Goal: Information Seeking & Learning: Check status

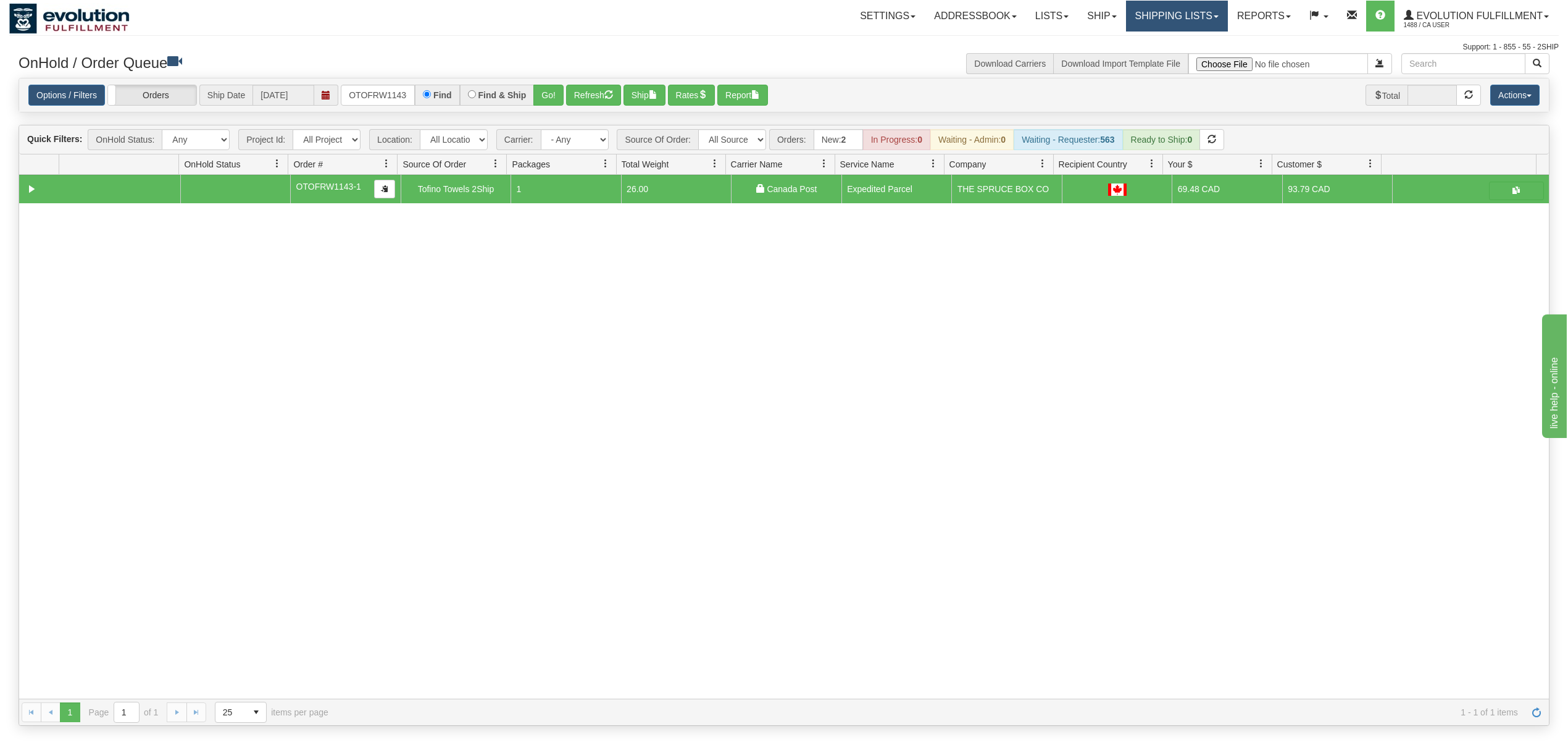
click at [1159, 22] on link "Shipping lists" at bounding box center [1177, 16] width 102 height 31
click at [1146, 58] on span "Search Shipment History" at bounding box center [1166, 59] width 96 height 10
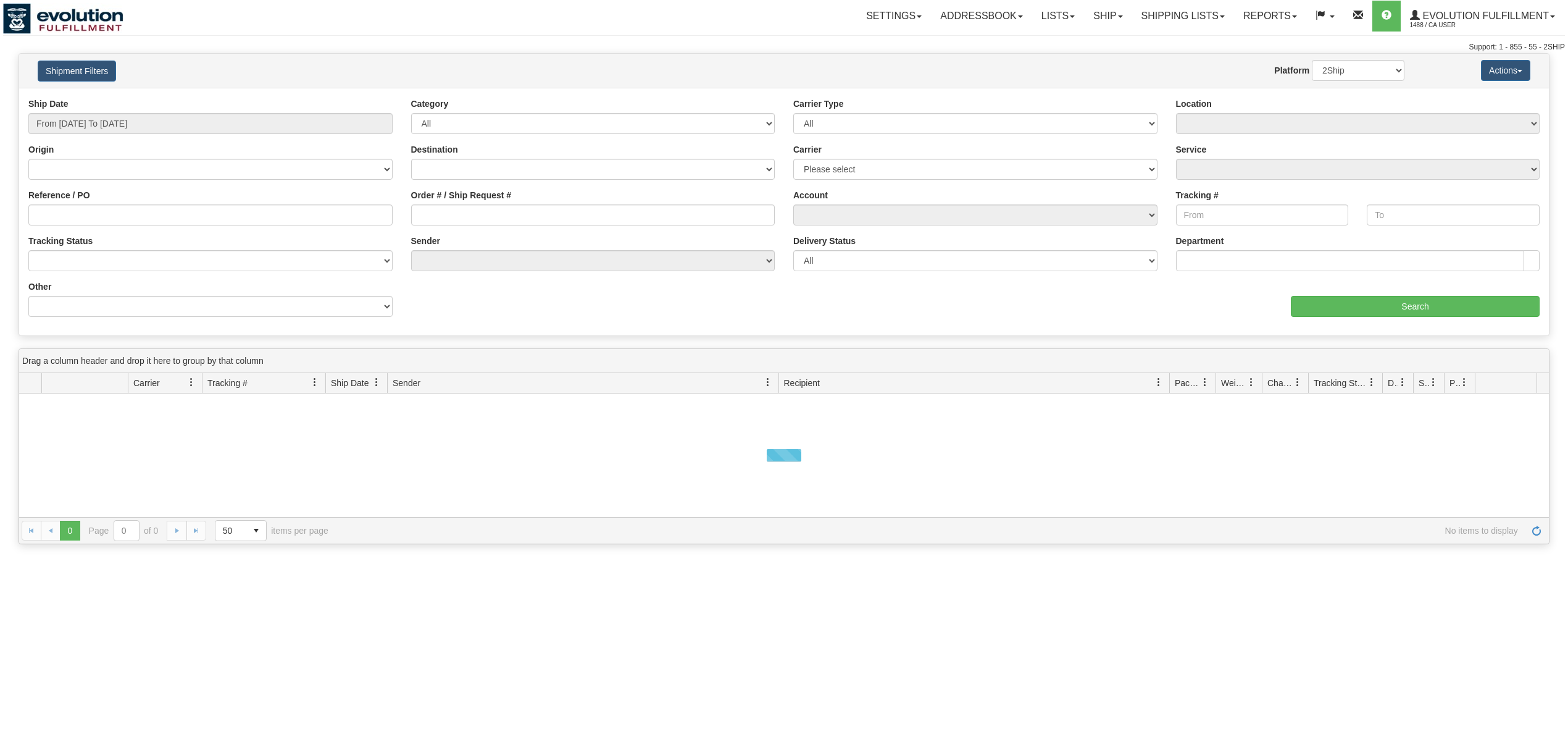
click at [83, 67] on button "Shipment Filters" at bounding box center [76, 70] width 79 height 21
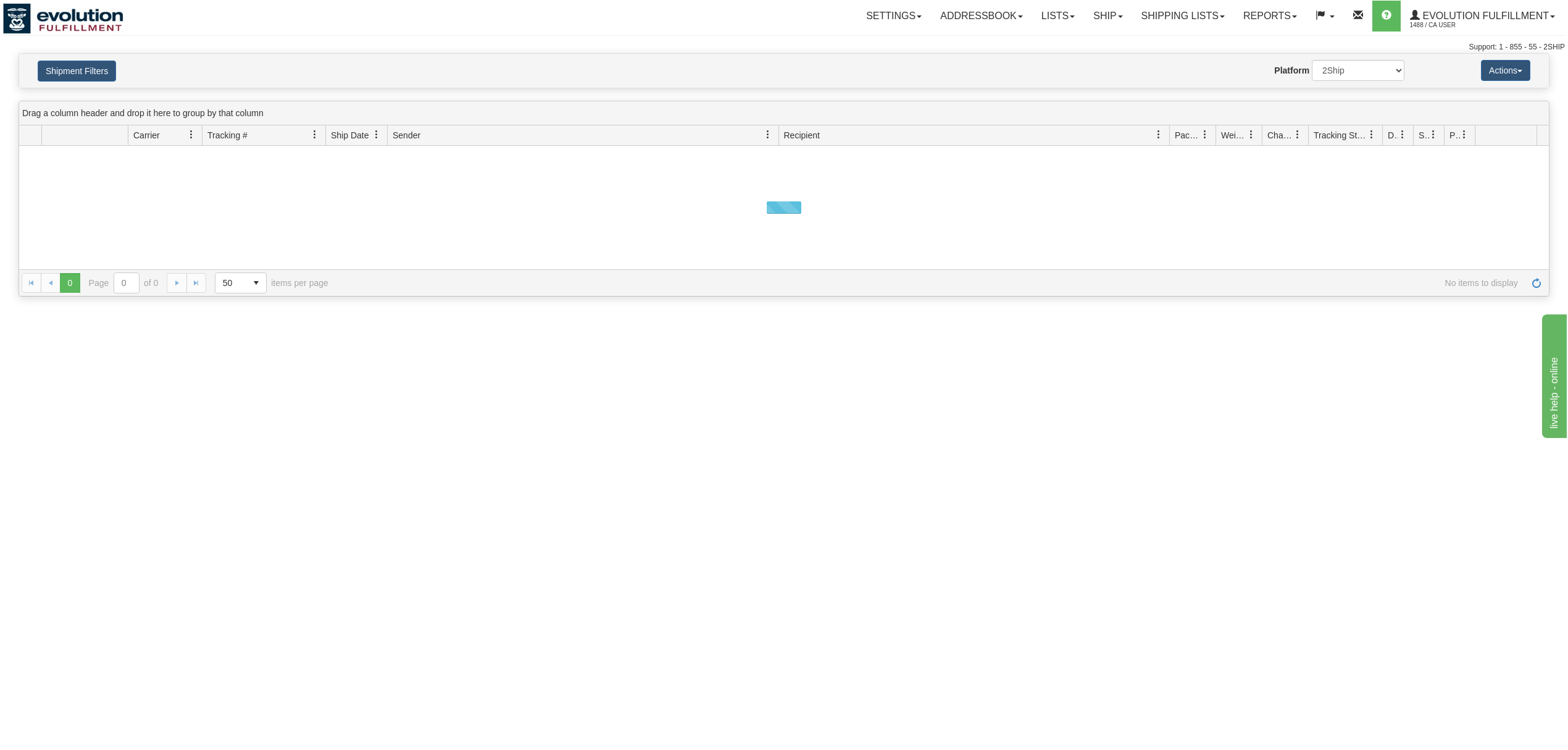
drag, startPoint x: 77, startPoint y: 67, endPoint x: 391, endPoint y: 156, distance: 326.4
click at [80, 67] on button "Shipment Filters" at bounding box center [76, 70] width 79 height 21
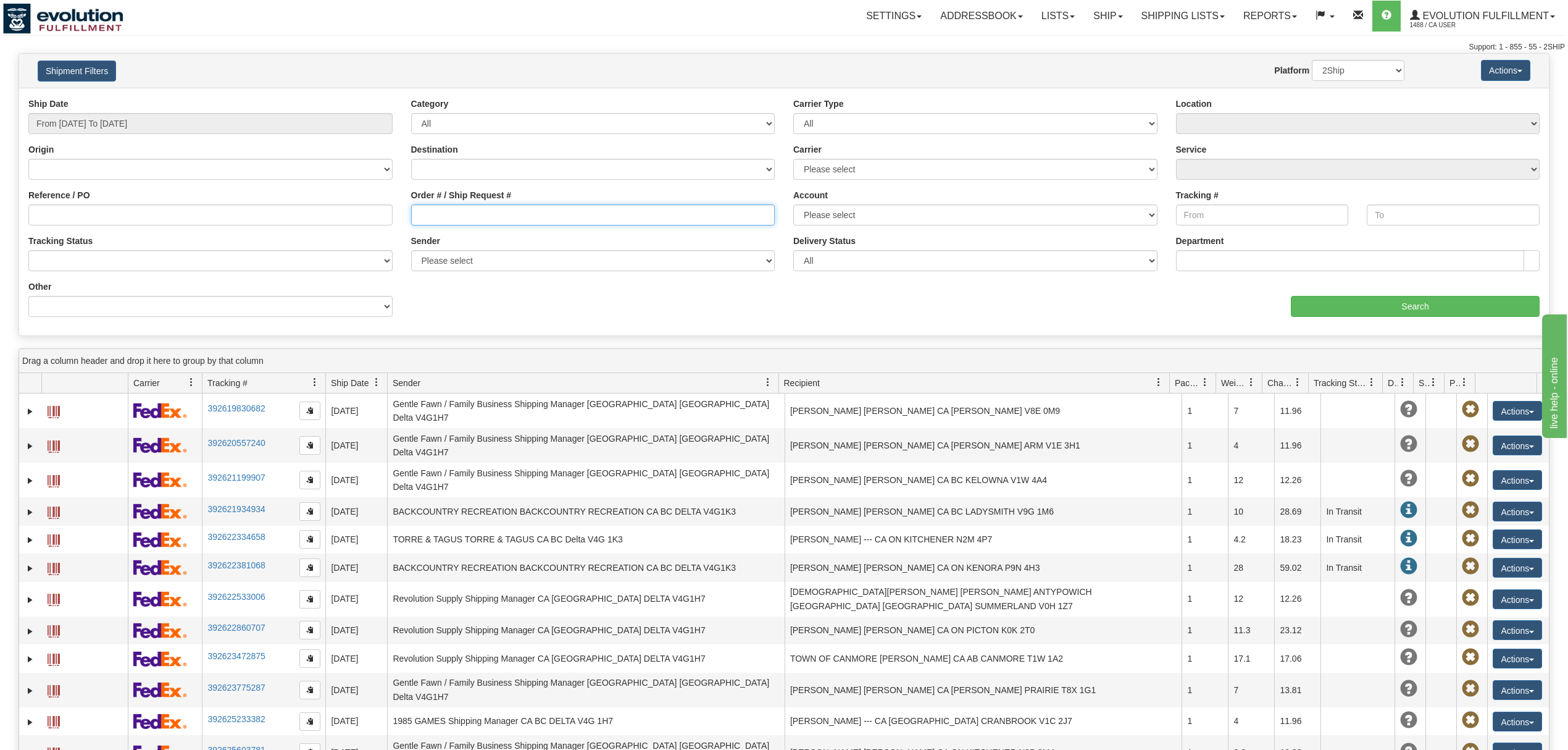
click at [445, 211] on input "Order # / Ship Request #" at bounding box center [593, 214] width 364 height 21
type input "38299"
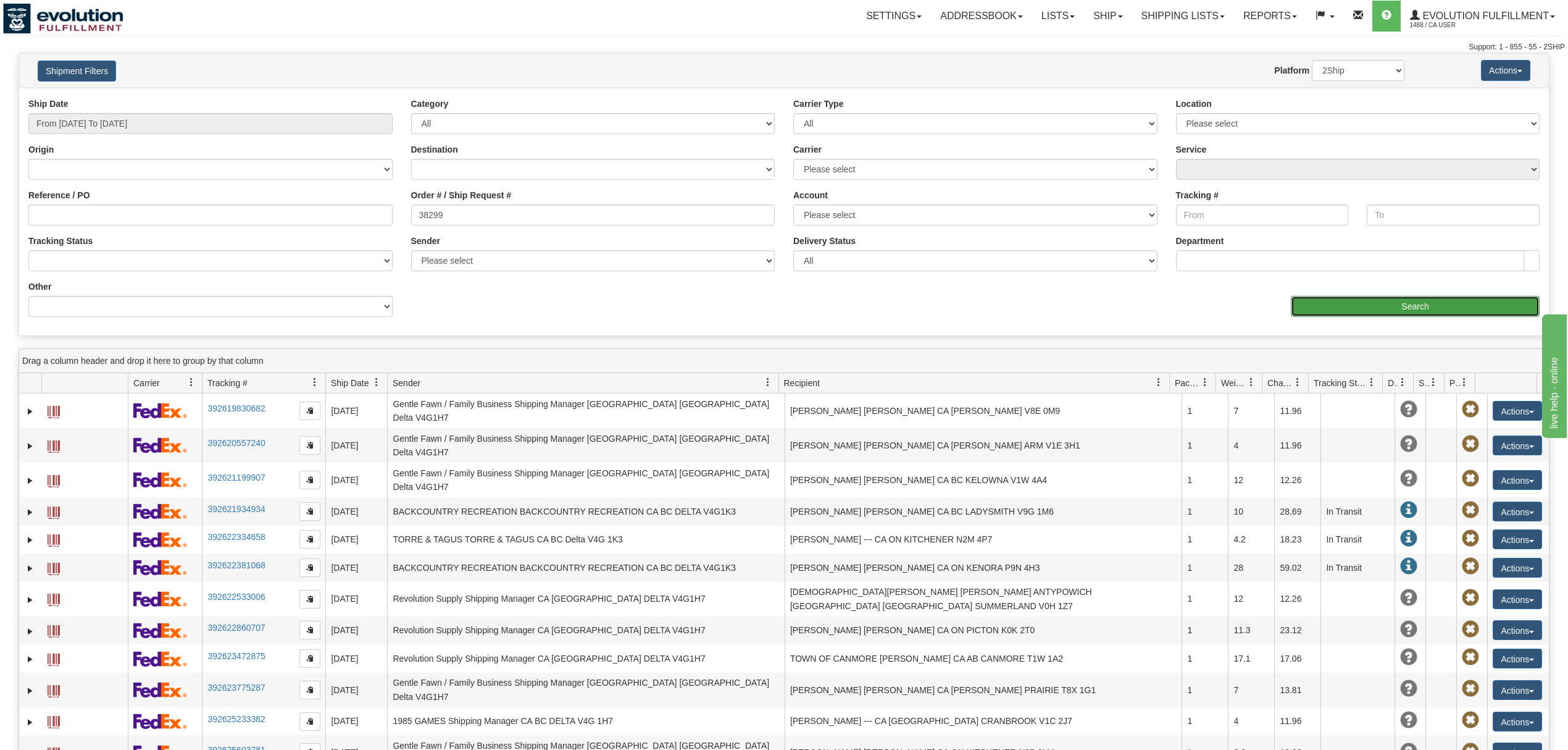
click at [1388, 314] on input "Search" at bounding box center [1416, 306] width 249 height 21
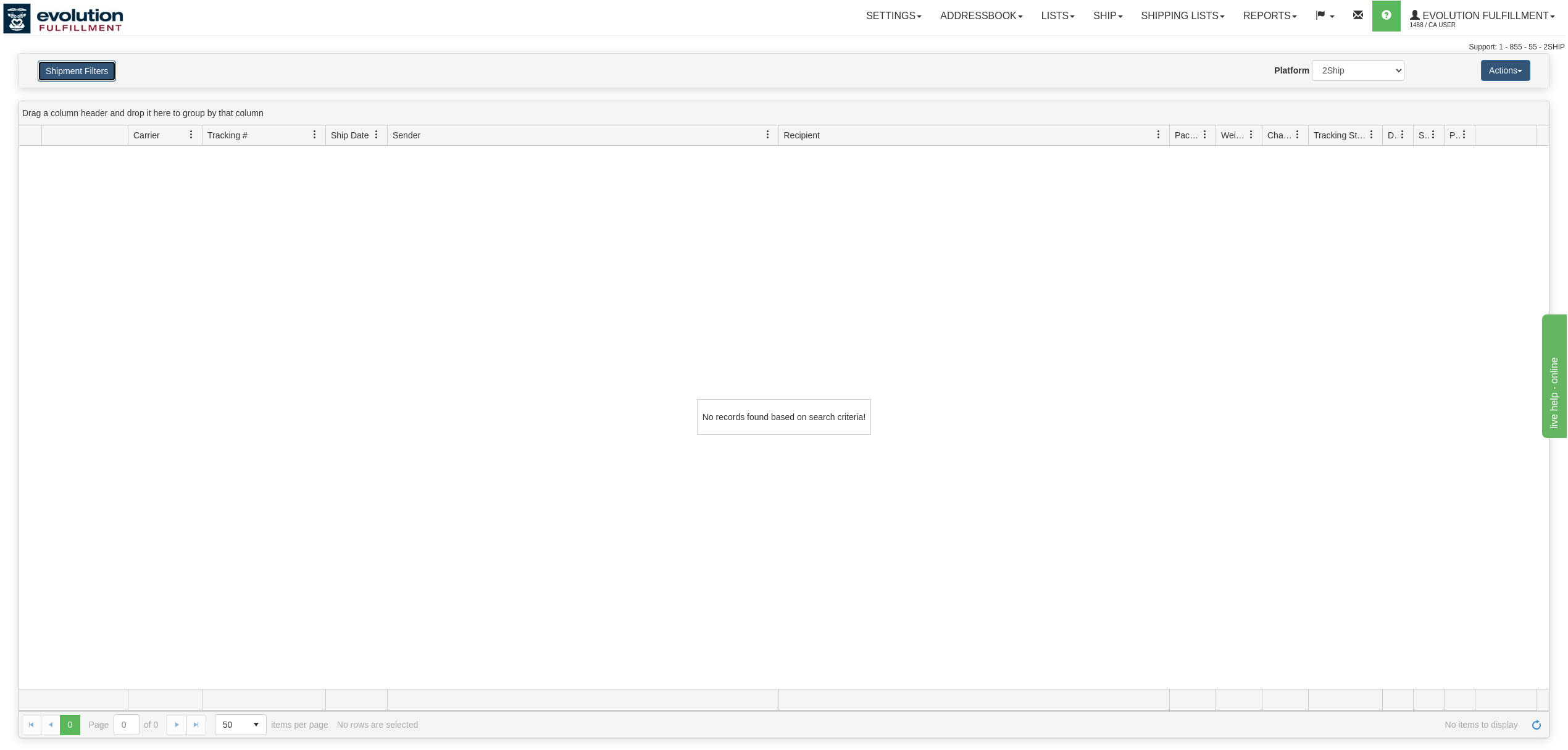
drag, startPoint x: 48, startPoint y: 67, endPoint x: 55, endPoint y: 67, distance: 7.0
click at [51, 67] on button "Shipment Filters" at bounding box center [76, 70] width 79 height 21
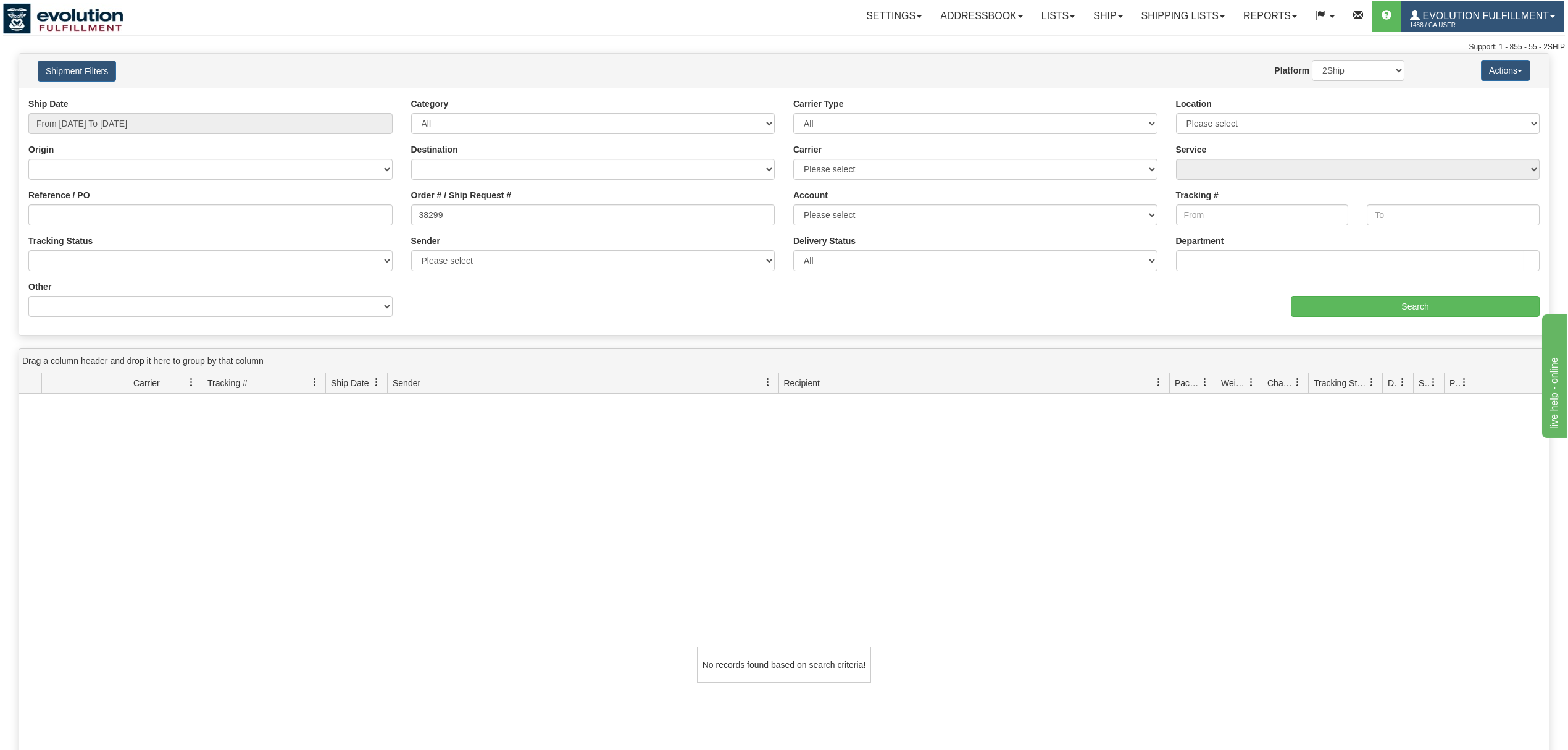
click at [1418, 13] on span at bounding box center [1415, 15] width 10 height 10
click at [1471, 75] on span "LOG OUT" at bounding box center [1482, 75] width 39 height 10
